Goal: Task Accomplishment & Management: Manage account settings

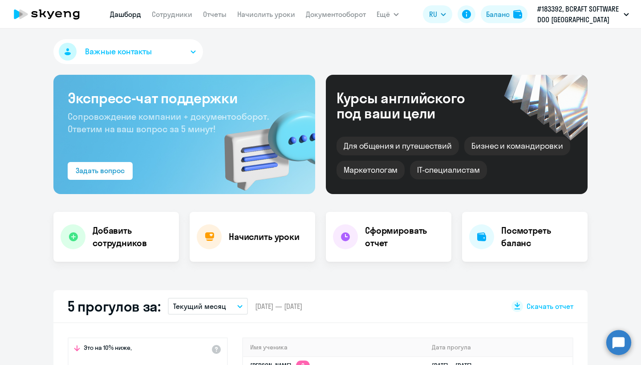
select select "30"
click at [169, 18] on link "Сотрудники" at bounding box center [172, 14] width 41 height 9
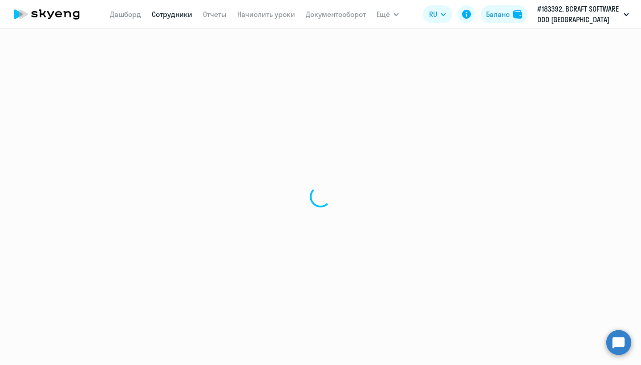
select select "30"
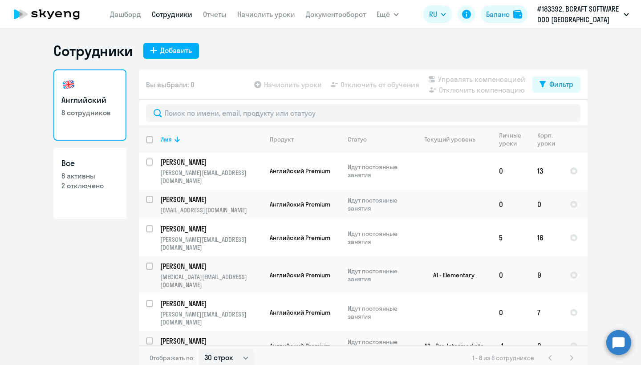
scroll to position [5, 0]
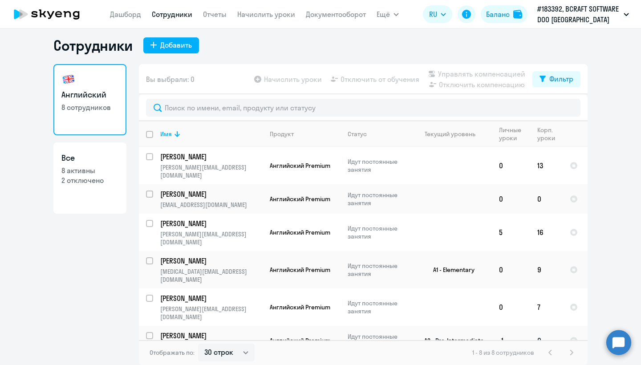
click at [146, 332] on input "select row 41178530" at bounding box center [155, 341] width 18 height 18
checkbox input "true"
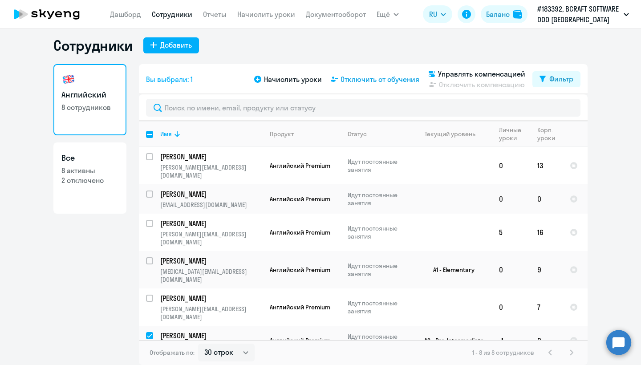
click at [401, 79] on span "Отключить от обучения" at bounding box center [380, 79] width 79 height 11
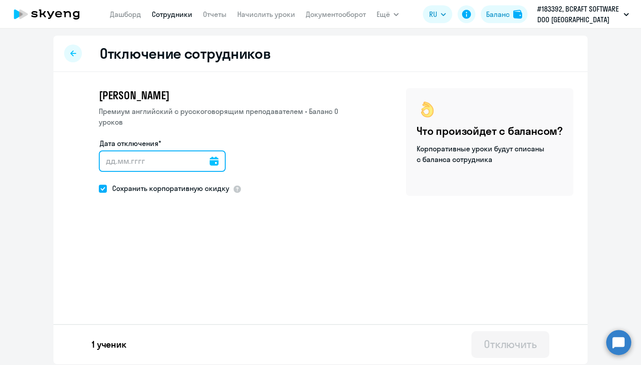
click at [207, 170] on input "Дата отключения*" at bounding box center [162, 161] width 127 height 21
click at [220, 157] on input "Дата отключения*" at bounding box center [162, 161] width 127 height 21
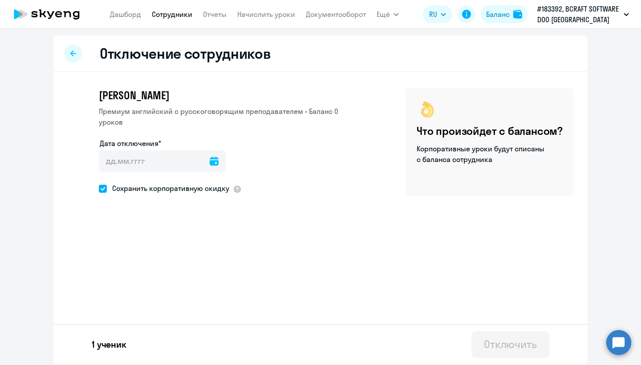
click at [215, 159] on icon at bounding box center [214, 161] width 9 height 9
click at [114, 315] on span "29" at bounding box center [111, 316] width 16 height 16
click at [127, 318] on span "30" at bounding box center [129, 316] width 16 height 16
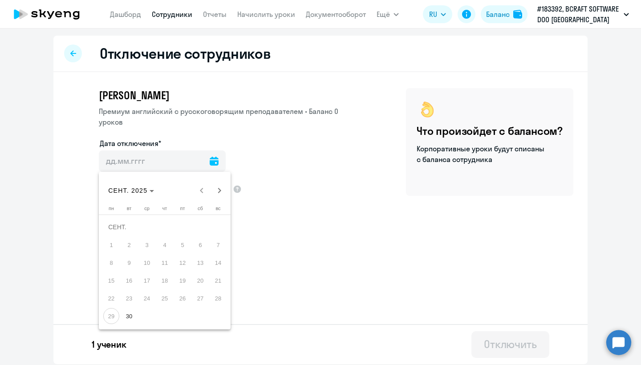
type input "[DATE]"
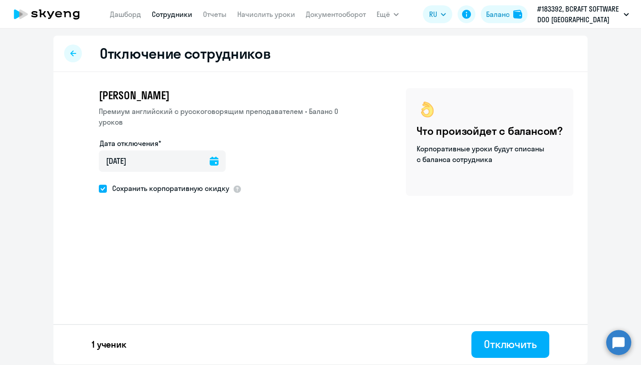
click at [102, 190] on span at bounding box center [103, 189] width 8 height 8
click at [99, 189] on input "Сохранить корпоративную скидку" at bounding box center [98, 188] width 0 height 0
checkbox input "false"
click at [512, 353] on button "Отключить" at bounding box center [511, 344] width 78 height 27
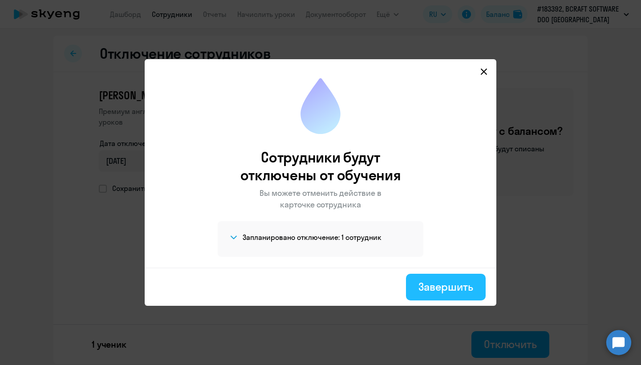
click at [445, 294] on button "Завершить" at bounding box center [446, 287] width 80 height 27
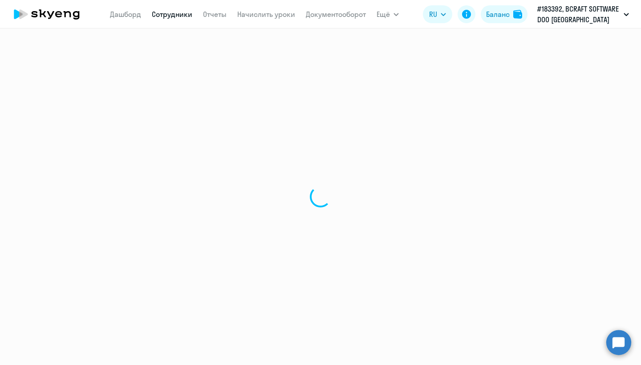
select select "30"
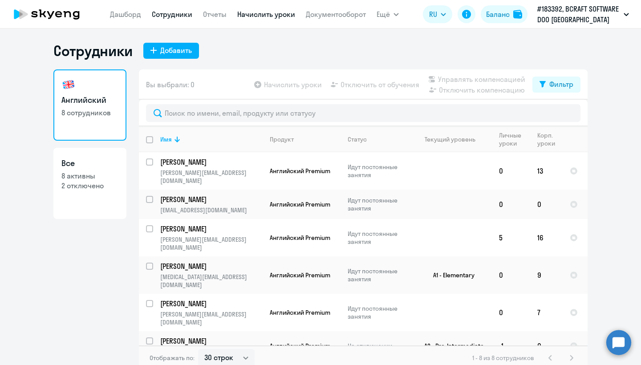
click at [261, 17] on link "Начислить уроки" at bounding box center [266, 14] width 58 height 9
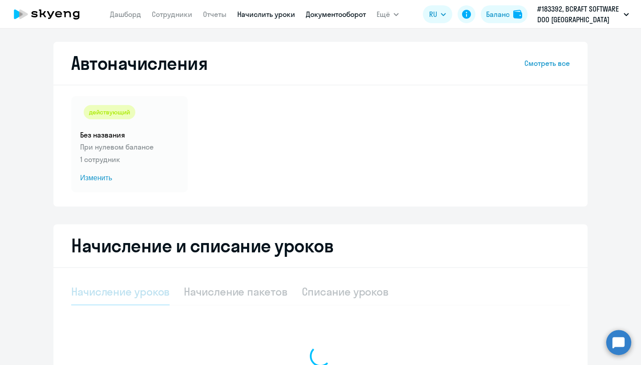
select select "10"
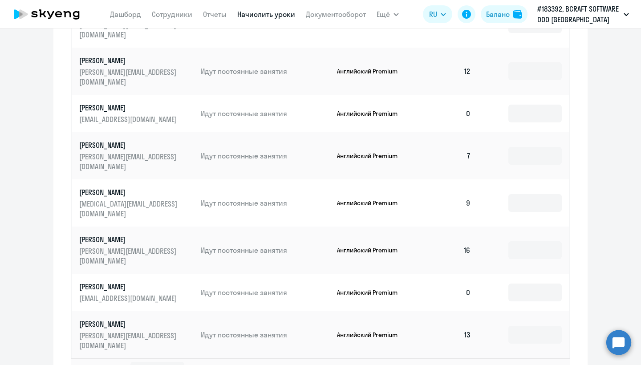
scroll to position [436, 0]
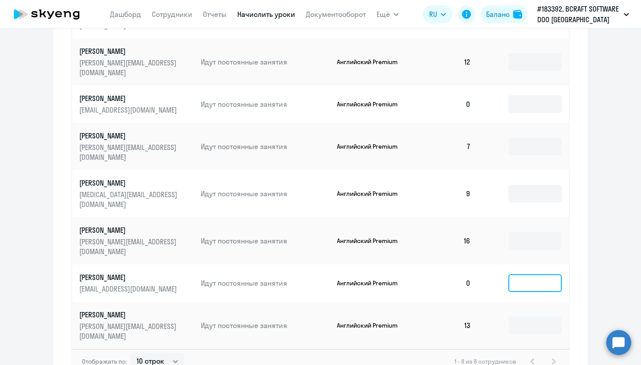
click at [518, 274] on input at bounding box center [535, 283] width 53 height 18
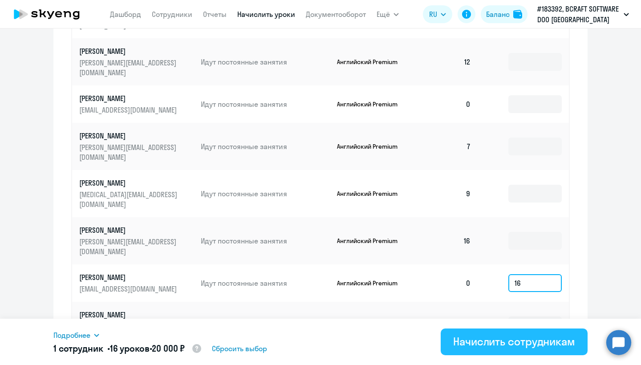
type input "16"
click at [549, 344] on div "Начислить сотрудникам" at bounding box center [514, 341] width 122 height 14
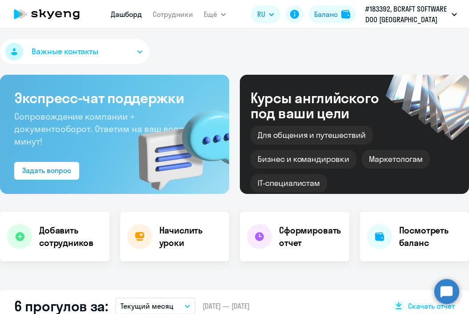
select select "30"
